Goal: Answer question/provide support

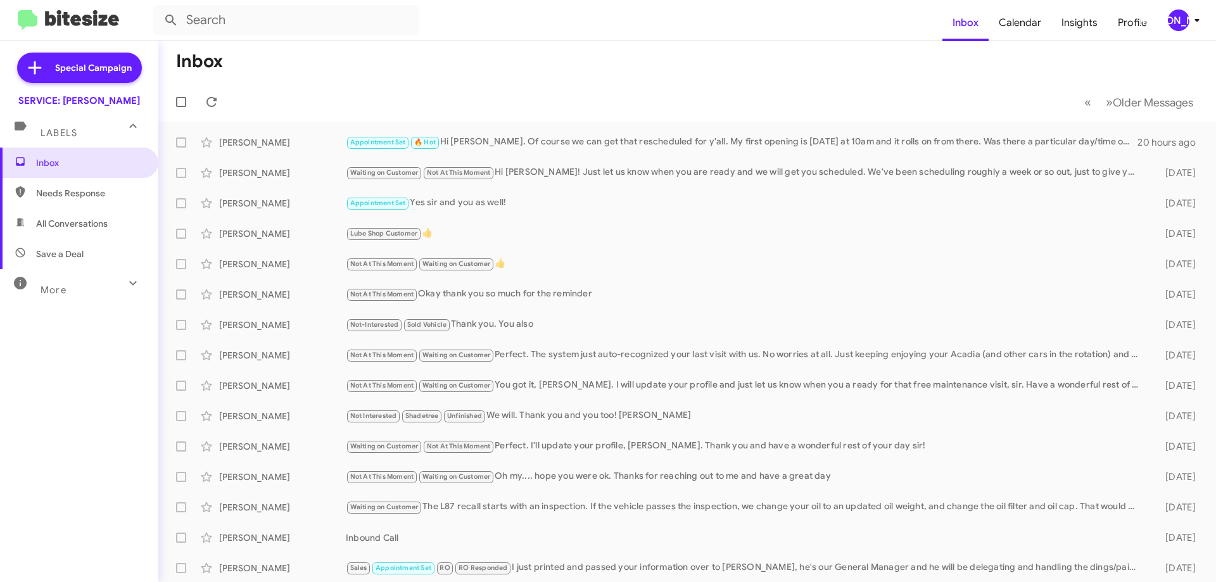
drag, startPoint x: 66, startPoint y: 225, endPoint x: 73, endPoint y: 229, distance: 8.2
click at [66, 225] on span "All Conversations" at bounding box center [72, 223] width 72 height 13
type input "in:all-conversations"
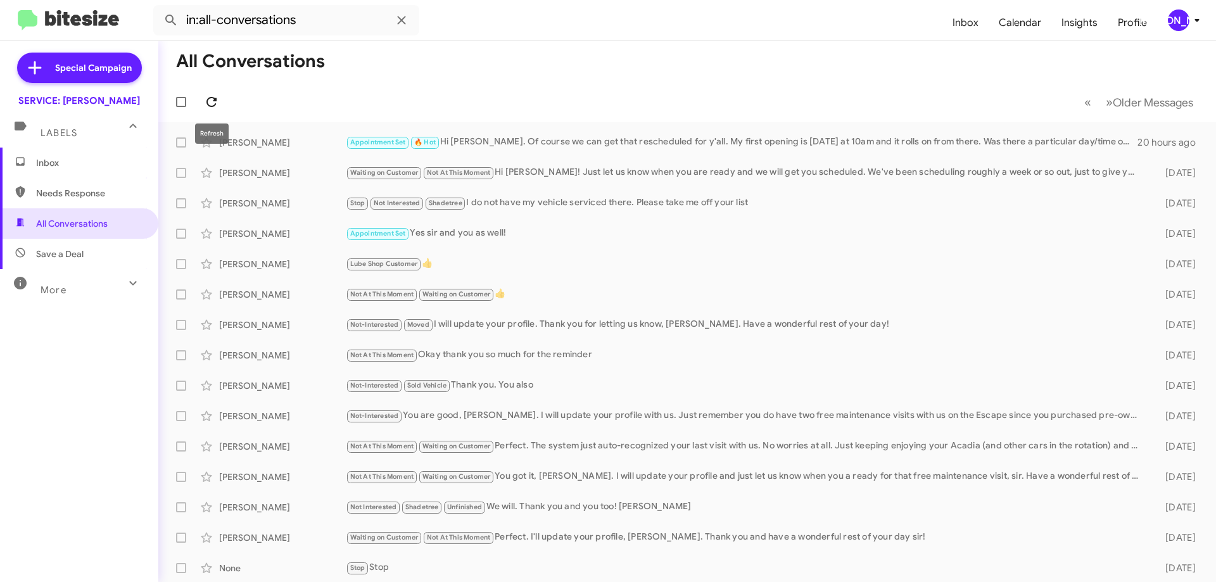
click at [213, 98] on icon at bounding box center [211, 102] width 10 height 10
click at [632, 137] on div "Appointment Set 🔥 Hot Hi [PERSON_NAME]. Of course we can get that rescheduled f…" at bounding box center [750, 142] width 809 height 15
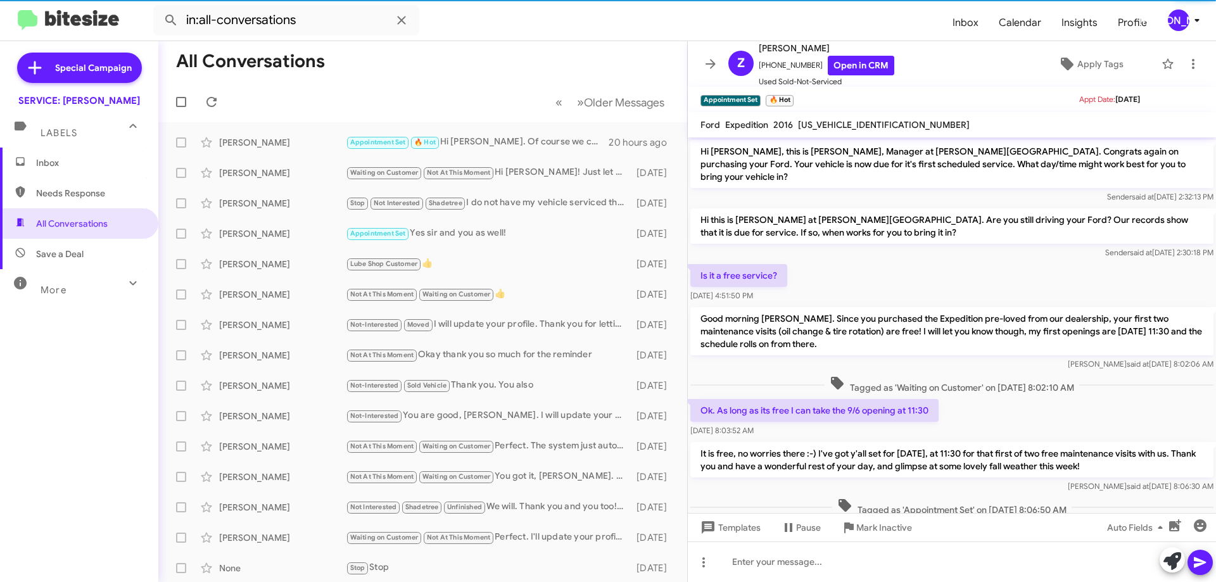
scroll to position [164, 0]
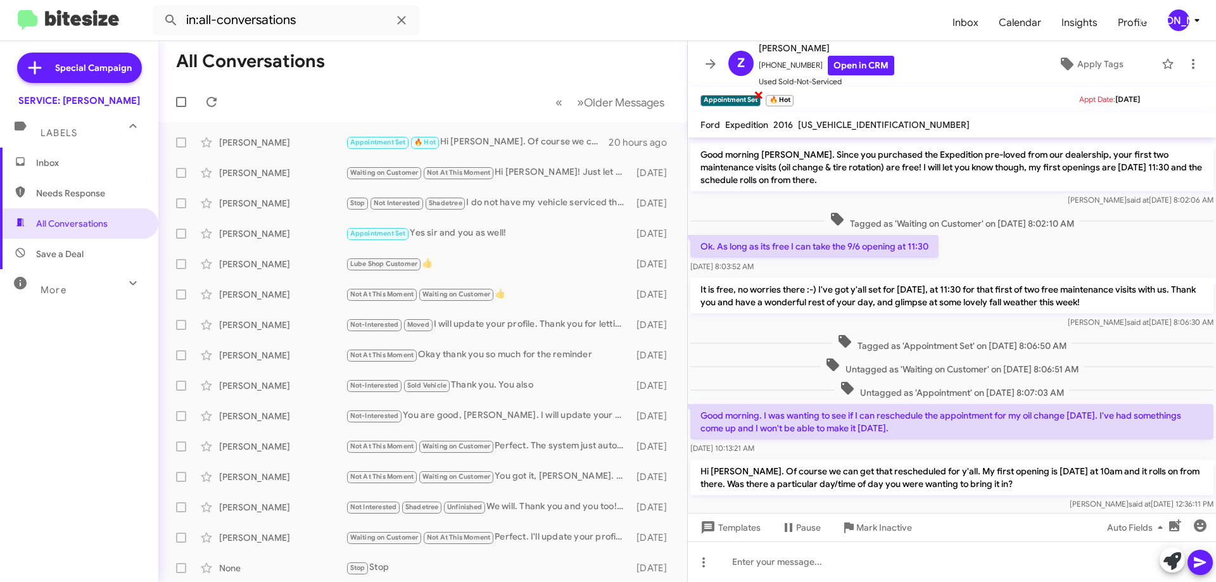
click at [758, 93] on span "×" at bounding box center [759, 94] width 10 height 15
click at [726, 94] on span "×" at bounding box center [726, 94] width 10 height 15
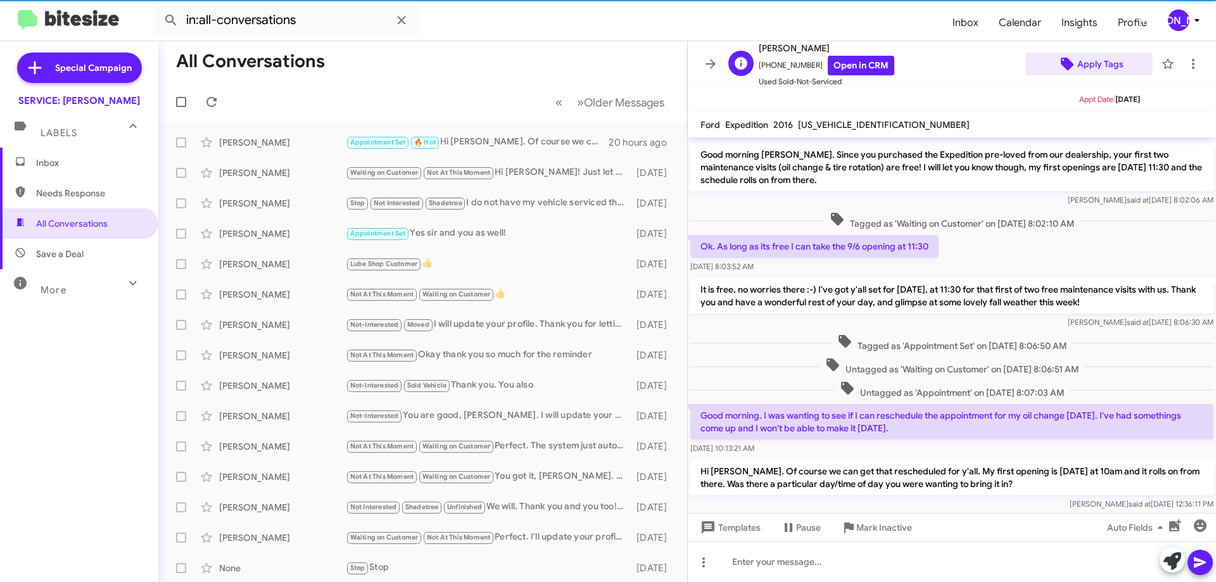
click at [1077, 64] on span "Apply Tags" at bounding box center [1100, 64] width 46 height 23
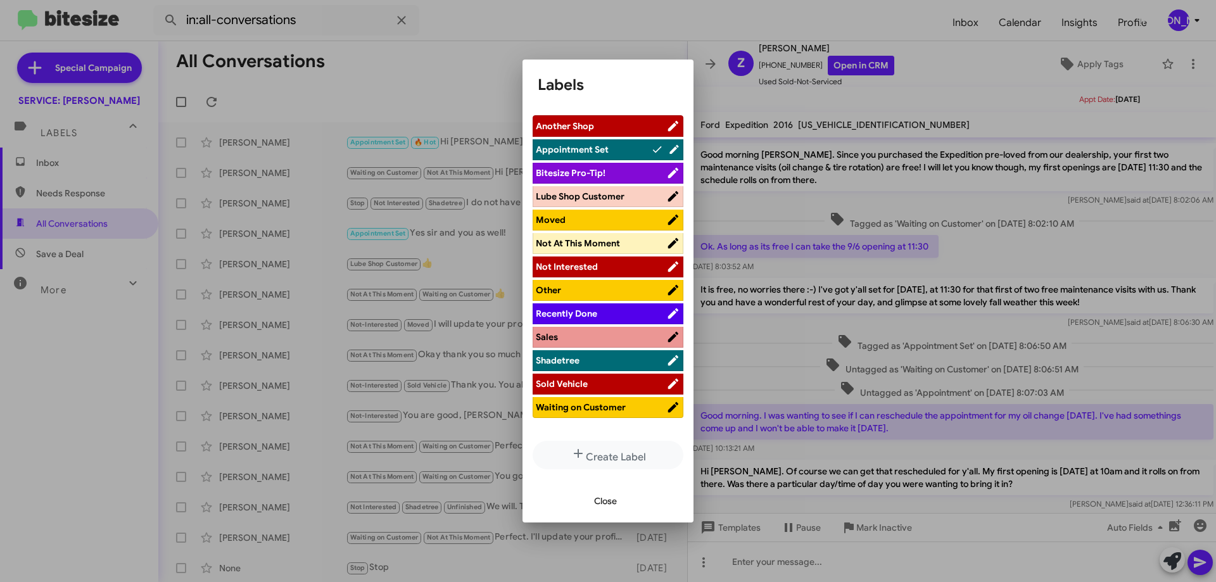
click at [597, 406] on span "Waiting on Customer" at bounding box center [581, 407] width 90 height 11
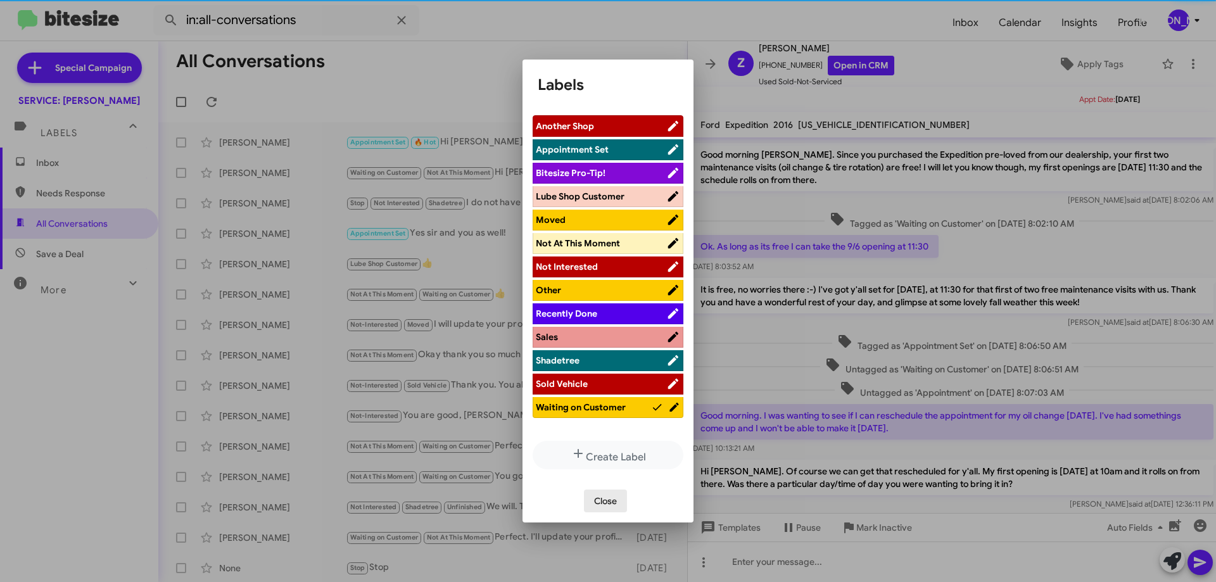
click at [614, 501] on span "Close" at bounding box center [605, 501] width 23 height 23
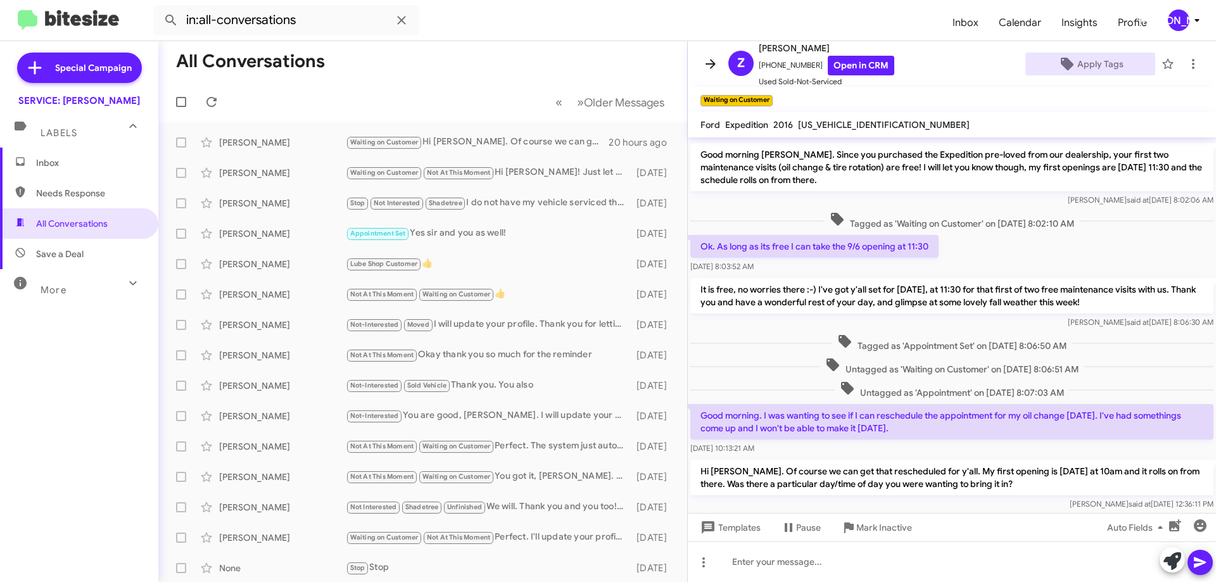
click at [712, 64] on icon at bounding box center [711, 63] width 10 height 9
